Goal: Use online tool/utility: Utilize a website feature to perform a specific function

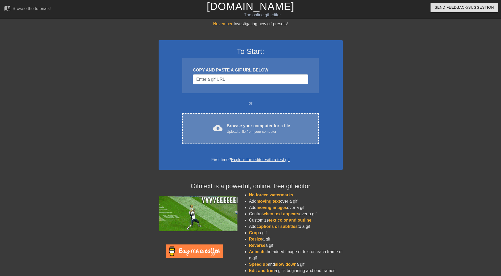
click at [251, 126] on div "Browse your computer for a file Upload a file from your computer" at bounding box center [258, 129] width 63 height 12
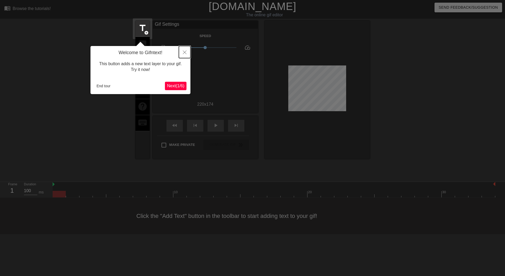
click at [186, 51] on icon "Close" at bounding box center [185, 52] width 4 height 4
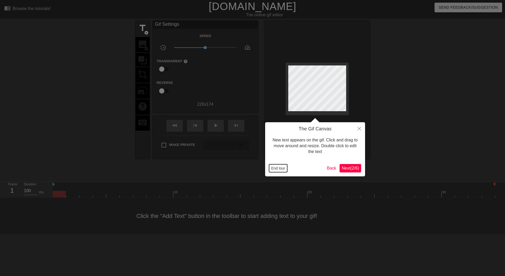
click at [279, 169] on button "End tour" at bounding box center [278, 168] width 18 height 8
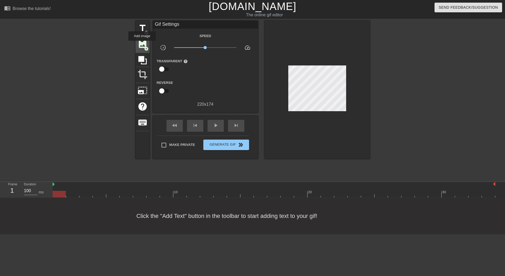
click at [142, 44] on span "image" at bounding box center [142, 44] width 10 height 10
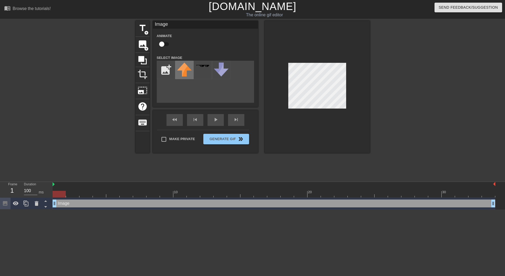
click at [175, 73] on div at bounding box center [184, 70] width 18 height 18
click at [168, 72] on input "file" at bounding box center [166, 70] width 18 height 18
type input "C:\fakepath\microsoft-word-mobile-apps-icon-free-png.webp"
click at [186, 68] on img at bounding box center [184, 70] width 15 height 15
click at [336, 114] on div at bounding box center [316, 87] width 105 height 132
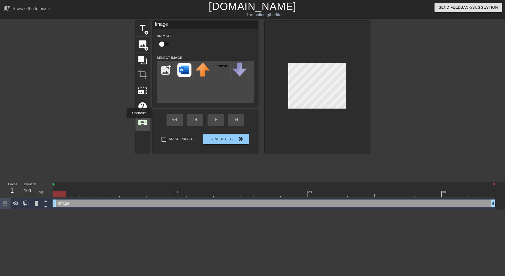
click at [139, 121] on span "keyboard" at bounding box center [142, 122] width 10 height 10
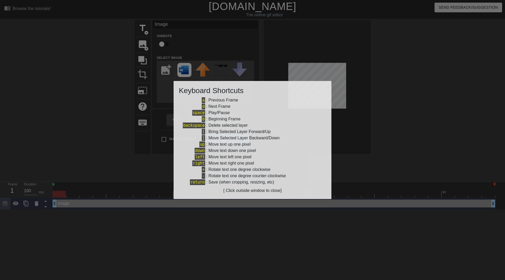
click at [395, 145] on div at bounding box center [252, 140] width 505 height 280
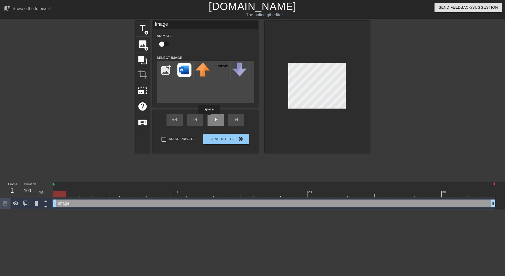
click at [211, 118] on div "fast_rewind skip_previous play_arrow skip_next" at bounding box center [205, 120] width 86 height 20
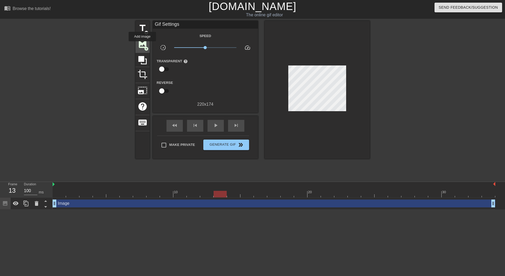
click at [142, 45] on span "image" at bounding box center [142, 44] width 10 height 10
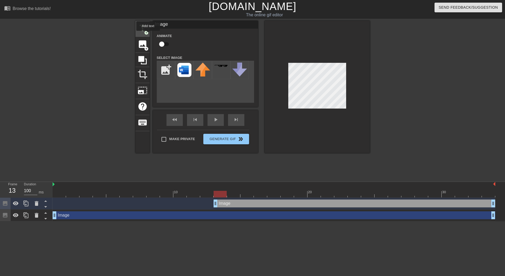
click at [148, 34] on span "add_circle" at bounding box center [146, 32] width 4 height 4
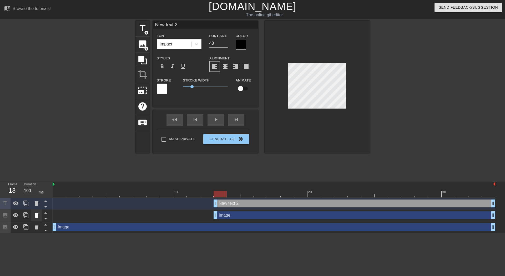
click at [37, 212] on icon at bounding box center [36, 215] width 6 height 6
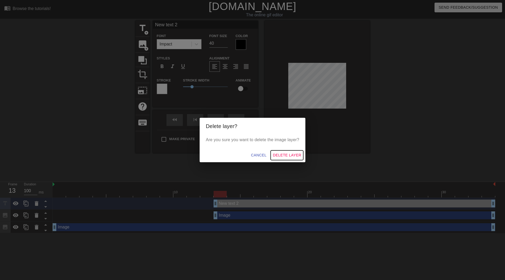
click at [282, 154] on span "Delete Layer" at bounding box center [287, 155] width 28 height 7
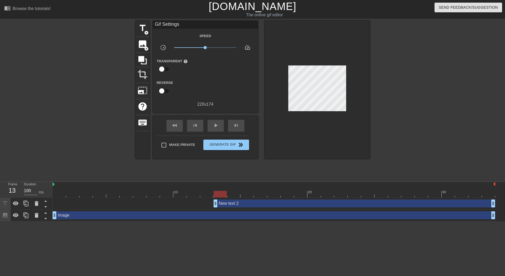
click at [238, 203] on div "New text 2 drag_handle drag_handle" at bounding box center [353, 203] width 281 height 8
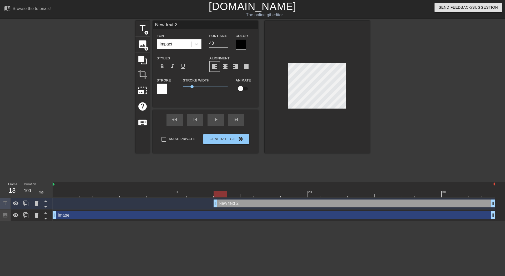
click at [240, 45] on div at bounding box center [240, 44] width 11 height 11
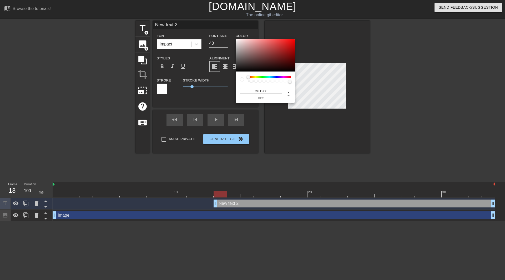
drag, startPoint x: 243, startPoint y: 55, endPoint x: 231, endPoint y: 31, distance: 26.8
click at [231, 31] on div "#FFFFFF hex" at bounding box center [252, 140] width 505 height 280
click at [250, 44] on div at bounding box center [249, 45] width 3 height 3
type input "#FFFFFF"
drag, startPoint x: 250, startPoint y: 44, endPoint x: 226, endPoint y: 27, distance: 30.0
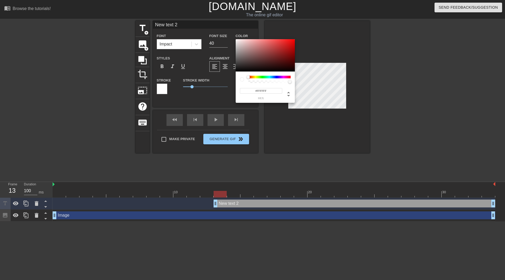
click at [226, 27] on div "#FFFFFF hex" at bounding box center [252, 140] width 505 height 280
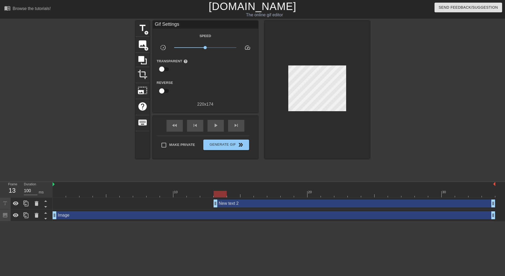
click at [237, 208] on div "New text 2 drag_handle drag_handle" at bounding box center [274, 204] width 442 height 12
click at [237, 202] on div "New text 2 drag_handle drag_handle" at bounding box center [353, 203] width 281 height 8
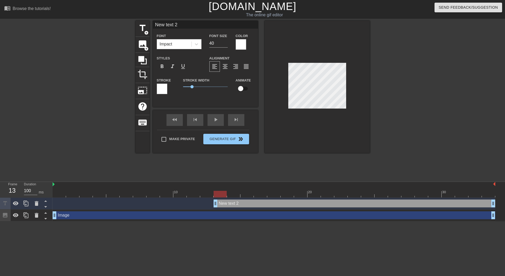
click at [165, 88] on div at bounding box center [162, 89] width 11 height 11
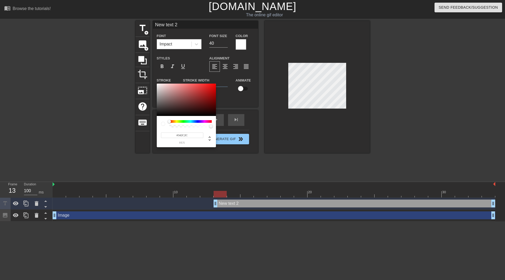
type input "#000000"
drag, startPoint x: 173, startPoint y: 99, endPoint x: 142, endPoint y: 127, distance: 42.5
click at [142, 127] on div "#000000 hex" at bounding box center [252, 140] width 505 height 280
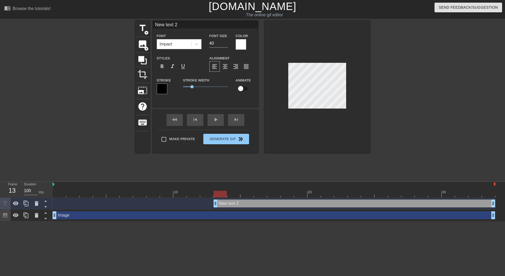
scroll to position [1, 1]
type input "F"
type textarea "F"
type input "Fo"
type textarea "Fo"
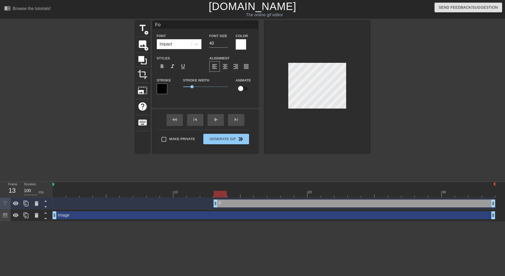
type input "For"
type textarea "For"
type input "Form"
type textarea "Form"
type input "Forma"
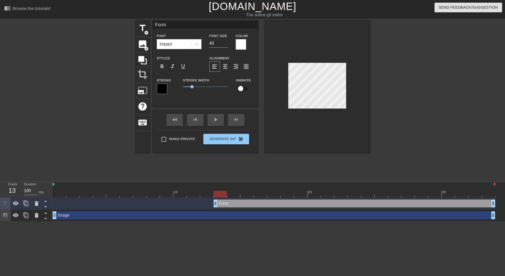
type textarea "Forma"
type input "Format"
type textarea "Format"
type input "Formatt"
type textarea "Formatt"
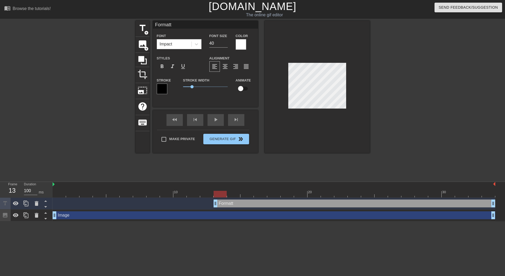
type input "Formatti"
type textarea "Formatti"
type input "Formattin"
type textarea "Formatting"
type input "Formatting"
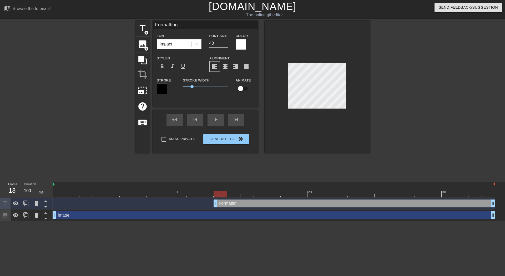
scroll to position [1, 1]
type textarea "Formatting"
click at [225, 45] on input "39" at bounding box center [218, 43] width 18 height 8
click at [225, 45] on input "38" at bounding box center [218, 43] width 18 height 8
click at [225, 45] on input "37" at bounding box center [218, 43] width 18 height 8
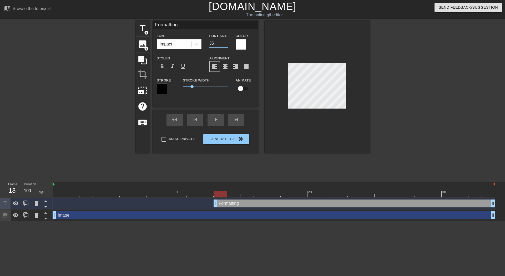
click at [225, 45] on input "36" at bounding box center [218, 43] width 18 height 8
click at [225, 45] on input "35" at bounding box center [218, 43] width 18 height 8
click at [225, 45] on input "34" at bounding box center [218, 43] width 18 height 8
click at [225, 45] on input "33" at bounding box center [218, 43] width 18 height 8
click at [225, 45] on input "32" at bounding box center [218, 43] width 18 height 8
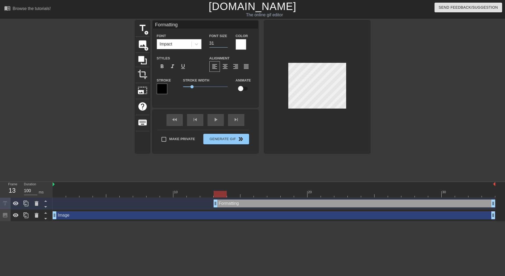
click at [225, 45] on input "31" at bounding box center [218, 43] width 18 height 8
click at [225, 45] on input "30" at bounding box center [218, 43] width 18 height 8
click at [225, 45] on input "29" at bounding box center [218, 43] width 18 height 8
click at [225, 45] on input "28" at bounding box center [218, 43] width 18 height 8
click at [225, 45] on input "27" at bounding box center [218, 43] width 18 height 8
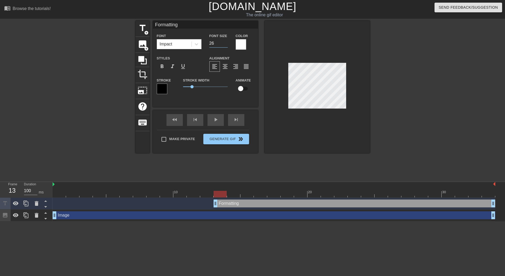
click at [225, 45] on input "26" at bounding box center [218, 43] width 18 height 8
click at [225, 45] on input "25" at bounding box center [218, 43] width 18 height 8
click at [225, 45] on input "24" at bounding box center [218, 43] width 18 height 8
click at [225, 45] on input "23" at bounding box center [218, 43] width 18 height 8
click at [225, 45] on input "22" at bounding box center [218, 43] width 18 height 8
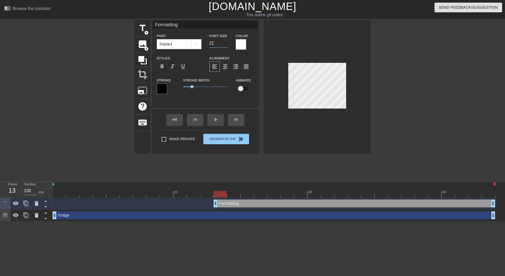
type input "21"
click at [225, 45] on input "21" at bounding box center [218, 43] width 18 height 8
click at [242, 89] on input "checkbox" at bounding box center [241, 89] width 30 height 10
checkbox input "true"
click at [304, 176] on div "title add_circle image add_circle crop photo_size_select_large help keyboard Fo…" at bounding box center [252, 100] width 234 height 158
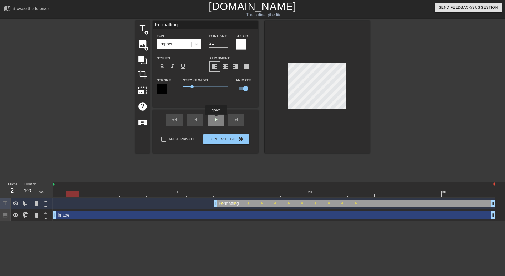
click at [216, 119] on div "fast_rewind skip_previous play_arrow skip_next" at bounding box center [205, 120] width 86 height 20
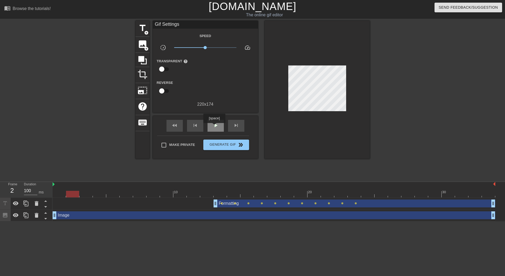
click at [214, 127] on span "play_arrow" at bounding box center [215, 125] width 6 height 6
click at [217, 146] on span "Generate Gif double_arrow" at bounding box center [225, 145] width 41 height 6
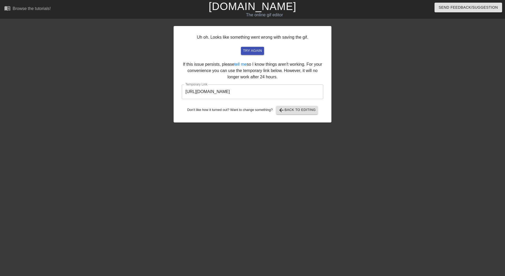
click at [278, 87] on input "[URL][DOMAIN_NAME]" at bounding box center [252, 91] width 141 height 15
click at [278, 90] on input "[URL][DOMAIN_NAME]" at bounding box center [252, 91] width 141 height 15
click at [276, 91] on input "[URL][DOMAIN_NAME]" at bounding box center [252, 91] width 141 height 15
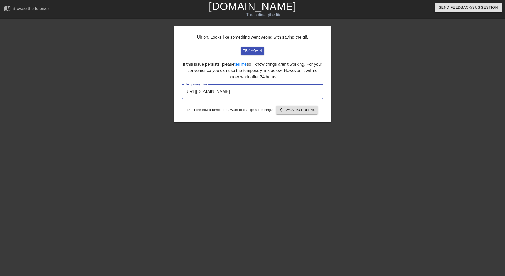
click at [276, 91] on input "[URL][DOMAIN_NAME]" at bounding box center [252, 91] width 141 height 15
